Goal: Book appointment/travel/reservation

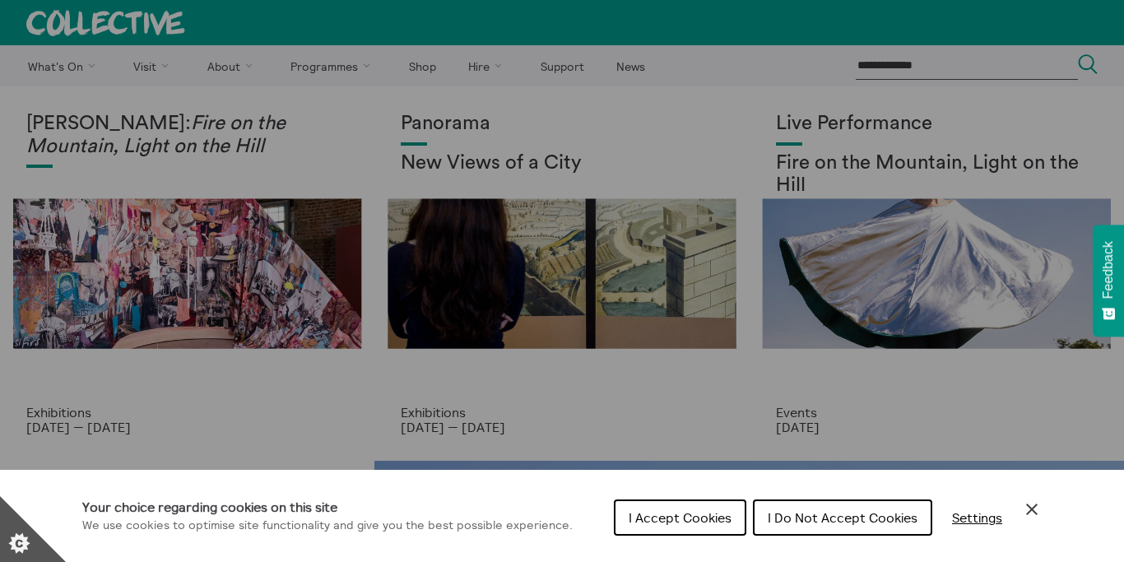
click at [667, 516] on span "I Accept Cookies" at bounding box center [680, 518] width 103 height 16
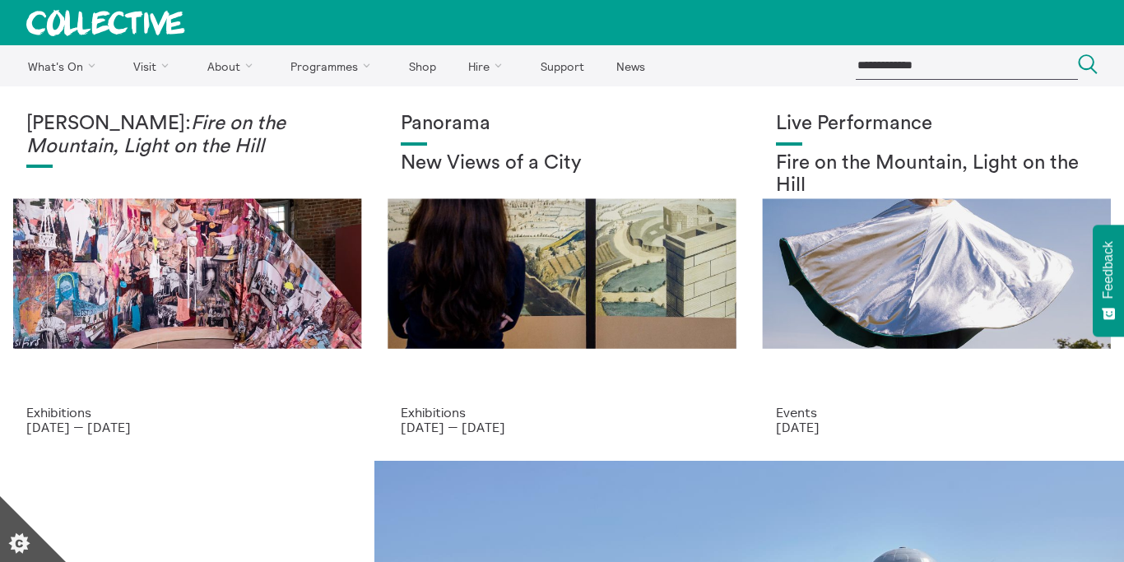
scroll to position [33, 0]
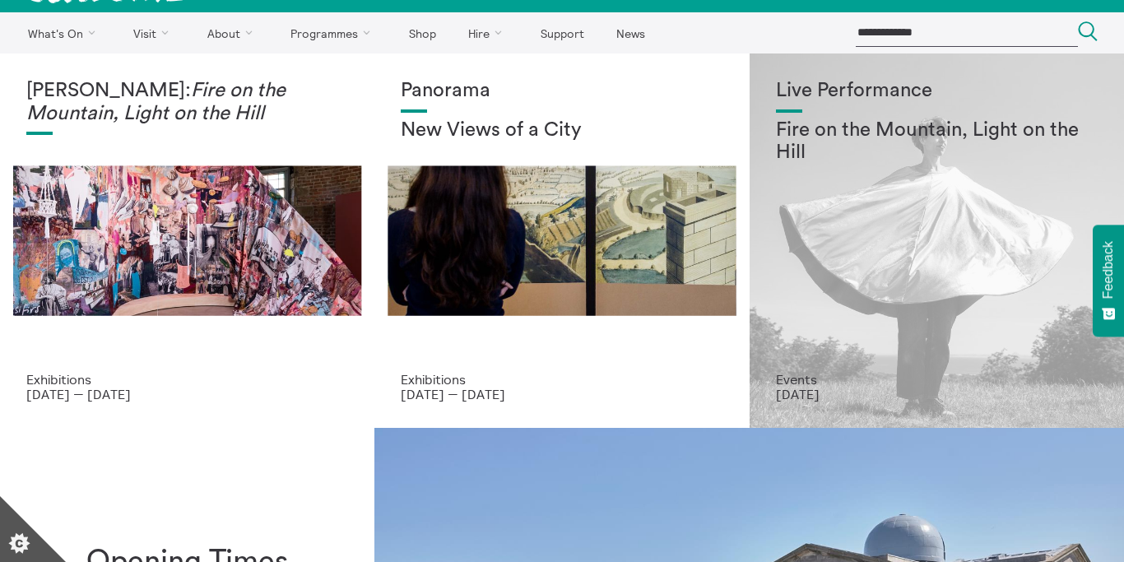
click at [912, 124] on section "**********" at bounding box center [562, 281] width 1124 height 562
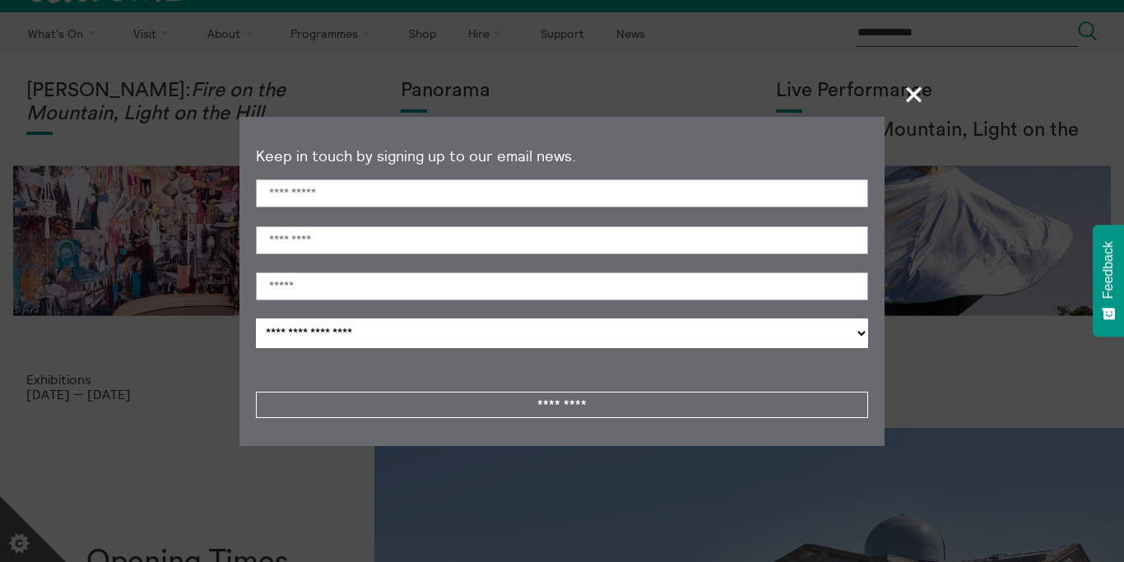
click at [905, 105] on span "+" at bounding box center [915, 94] width 49 height 49
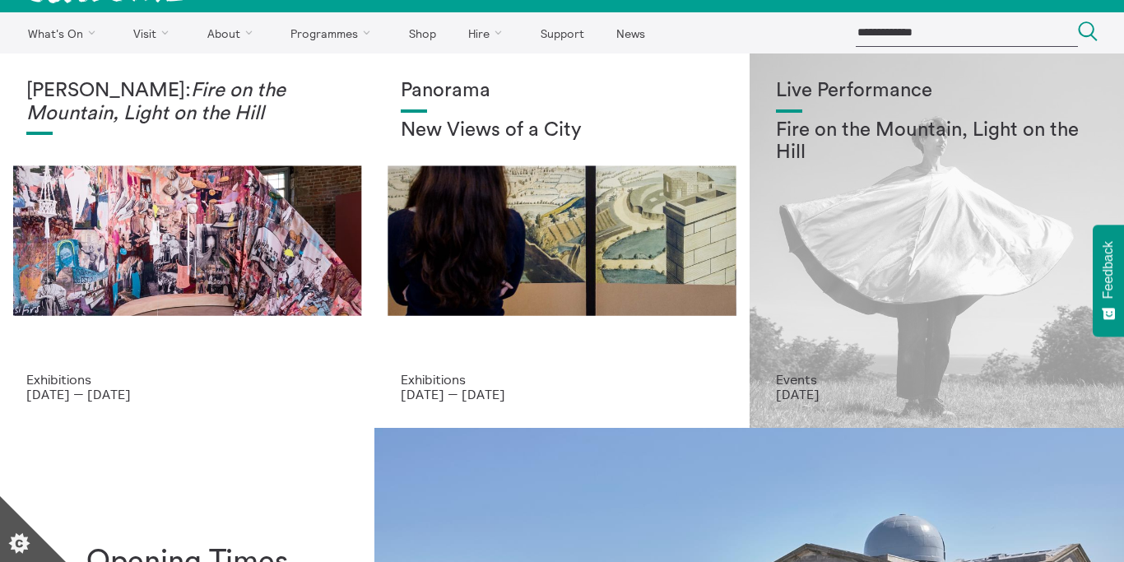
click at [812, 130] on h2 "Fire on the Mountain, Light on the Hill" at bounding box center [937, 141] width 322 height 45
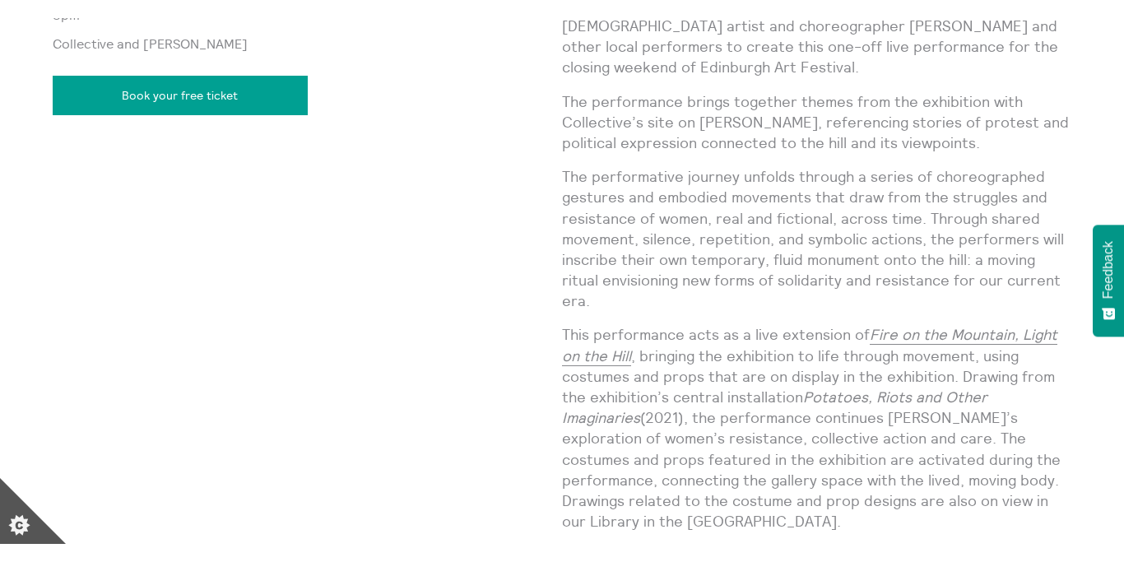
scroll to position [1416, 0]
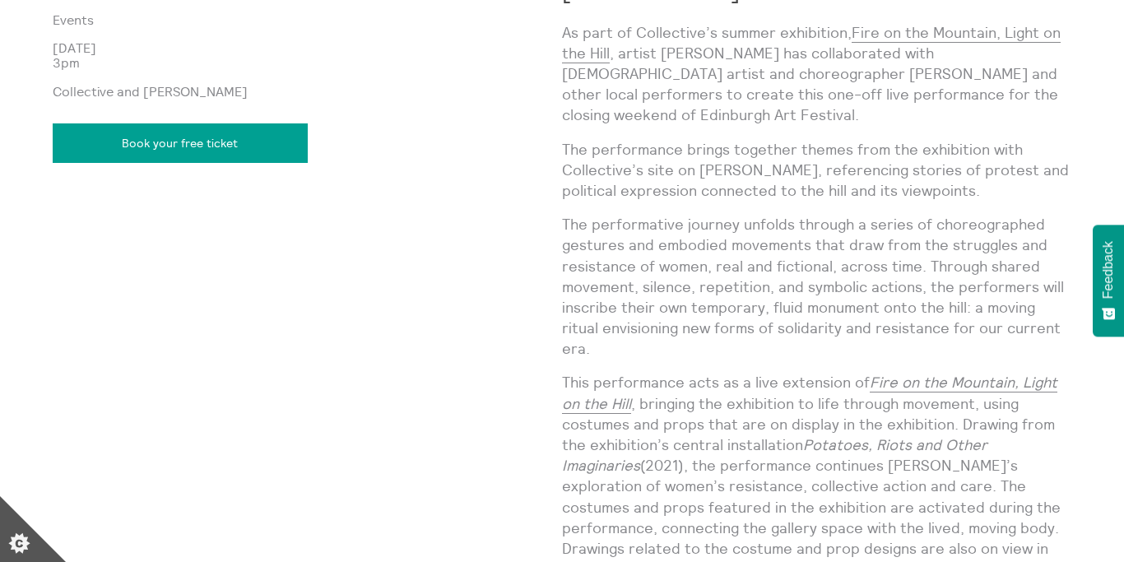
click at [145, 147] on link "Book your free ticket" at bounding box center [180, 143] width 255 height 40
